Goal: Find specific page/section: Find specific page/section

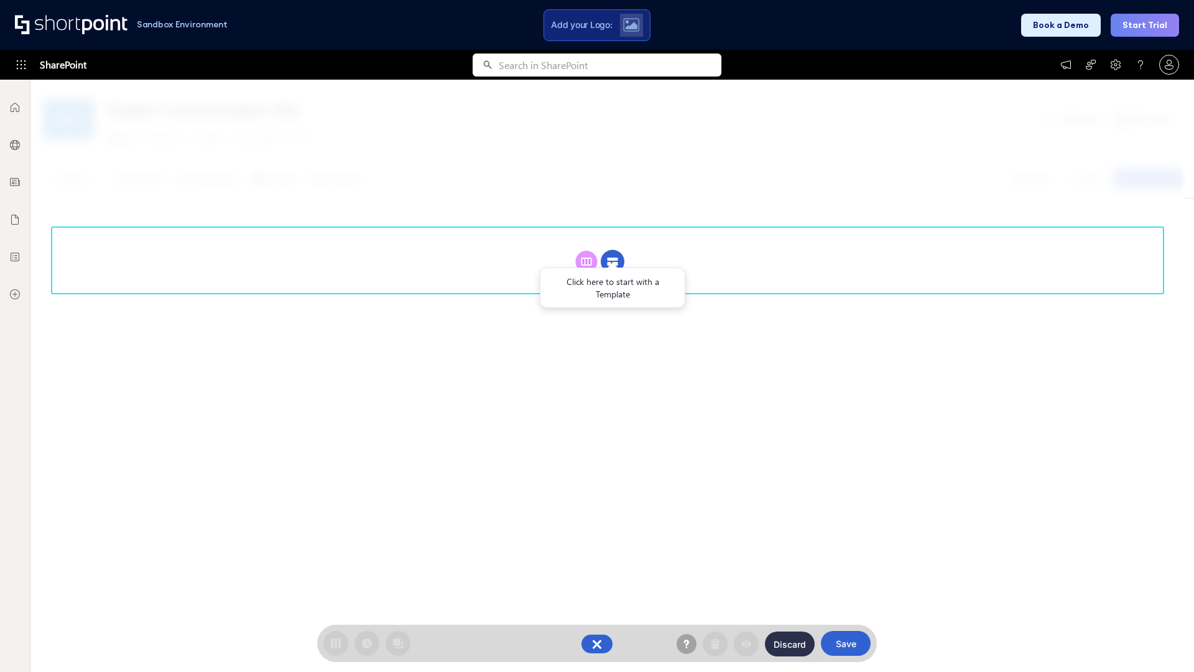
click at [613, 250] on circle at bounding box center [613, 262] width 24 height 24
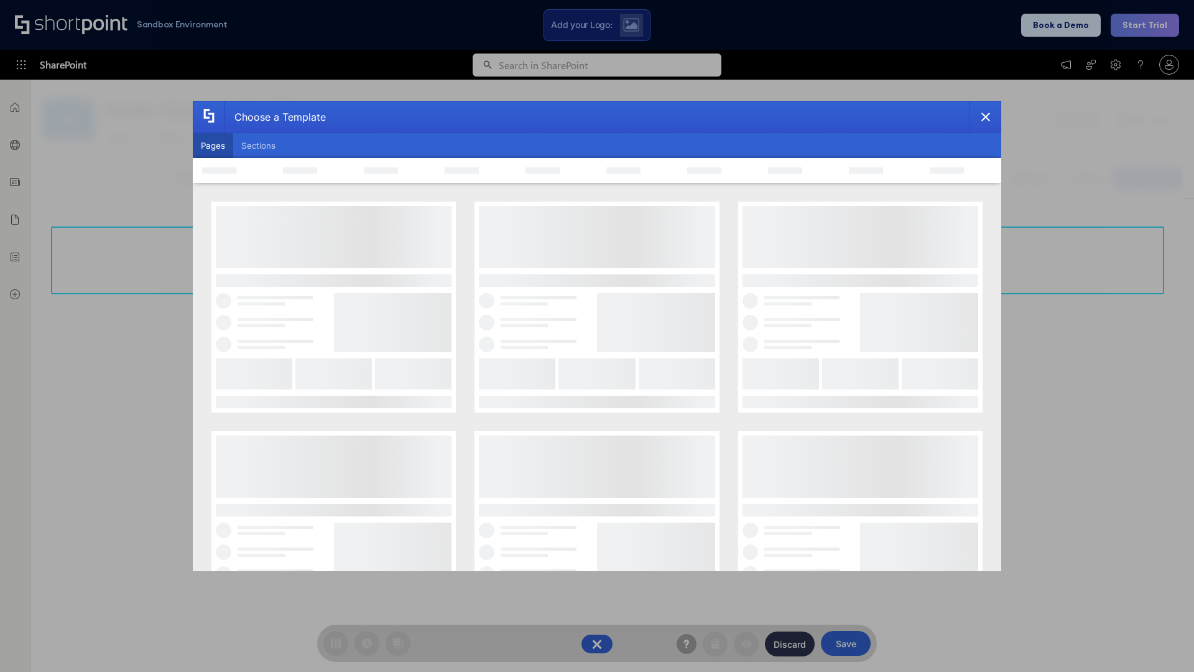
scroll to position [170, 0]
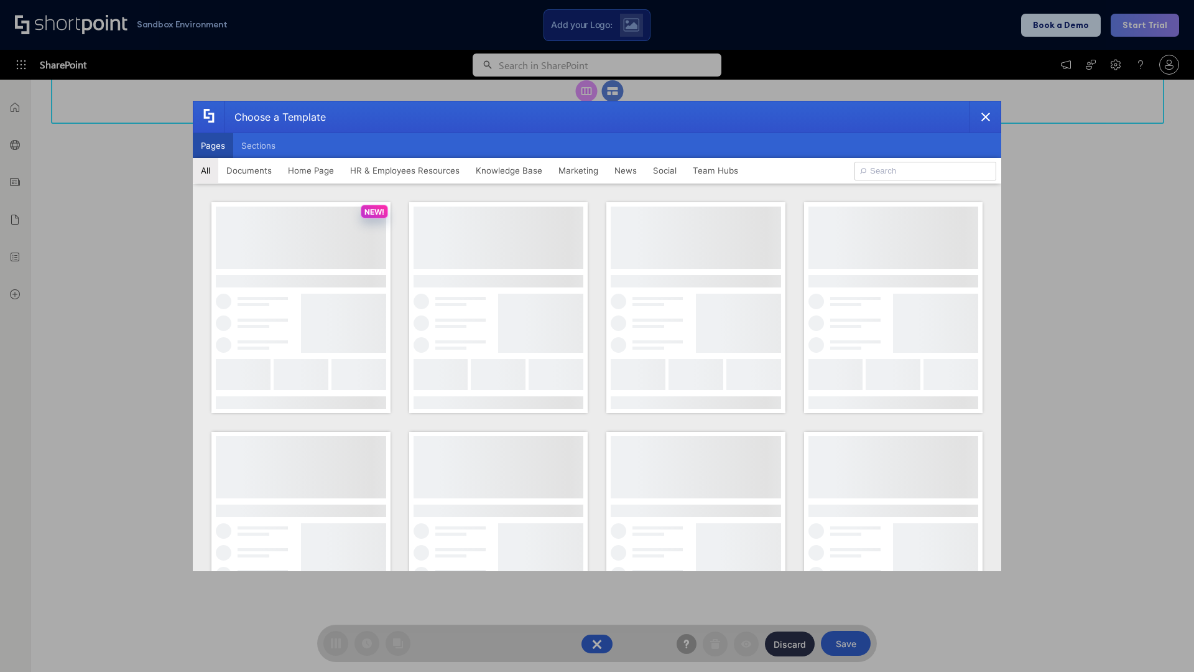
click at [213, 146] on button "Pages" at bounding box center [213, 145] width 40 height 25
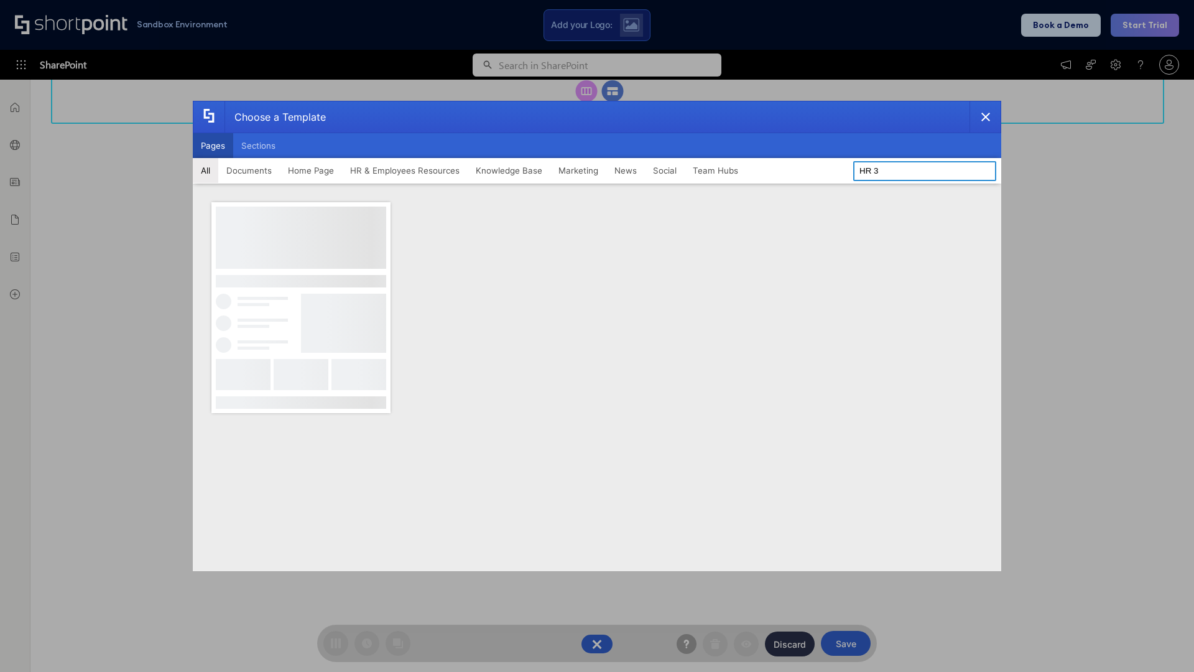
type input "HR 3"
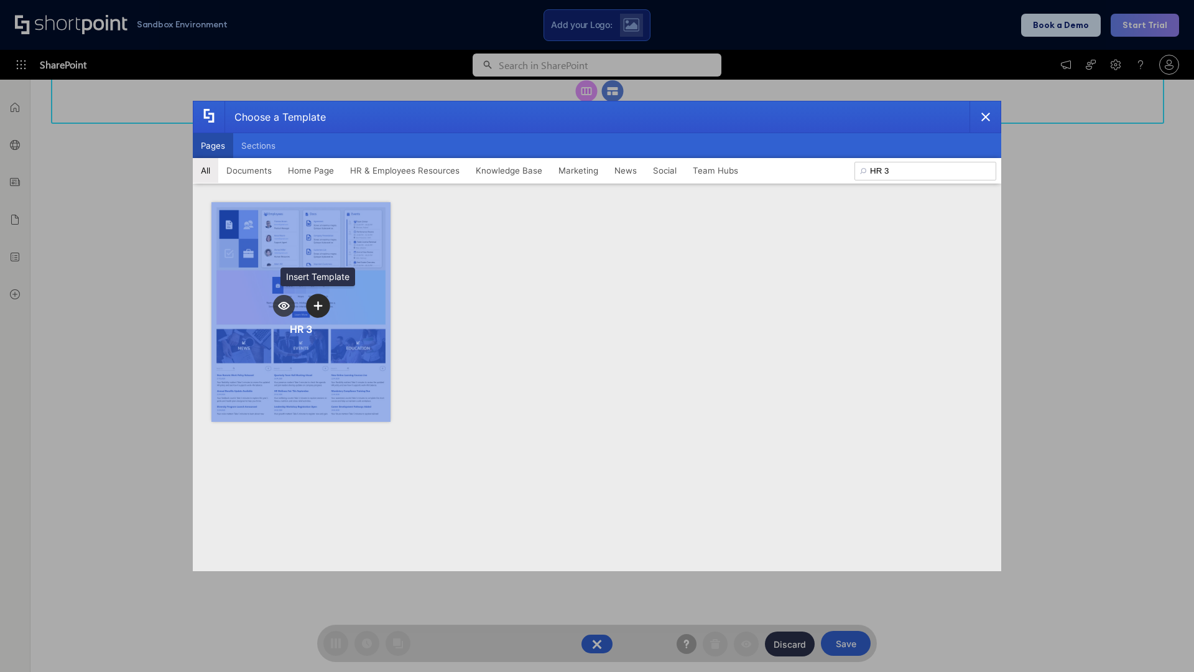
click at [318, 305] on icon "template selector" at bounding box center [318, 305] width 9 height 9
